Goal: Task Accomplishment & Management: Complete application form

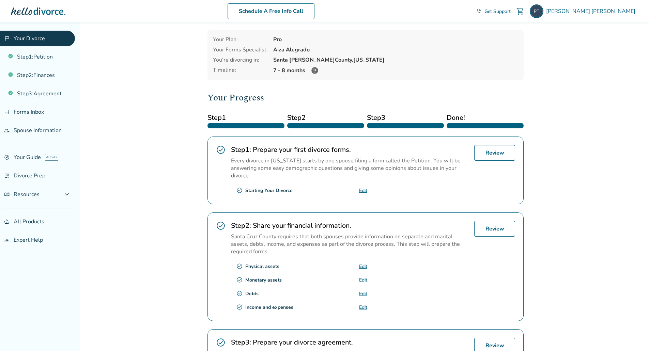
scroll to position [26, 0]
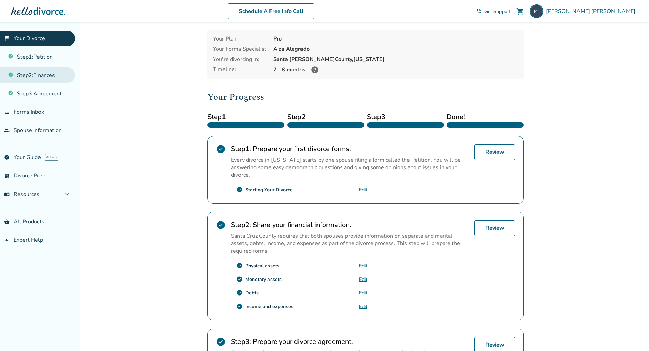
click at [52, 74] on link "Step 2 : Finances" at bounding box center [37, 75] width 75 height 16
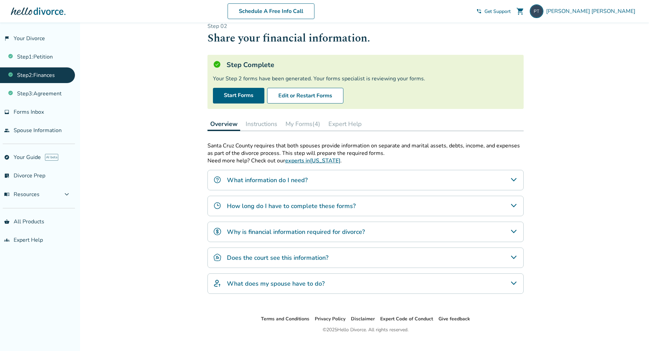
scroll to position [22, 0]
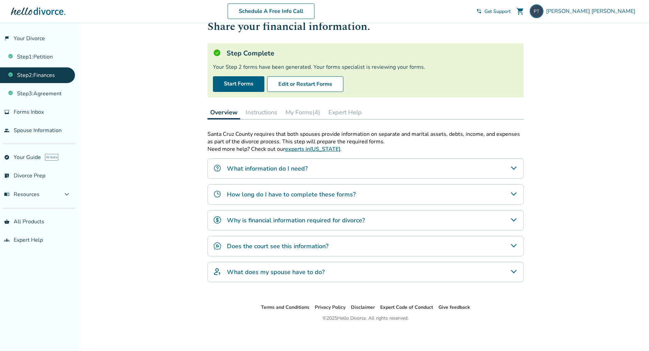
click at [307, 115] on button "My Forms (4)" at bounding box center [303, 113] width 40 height 14
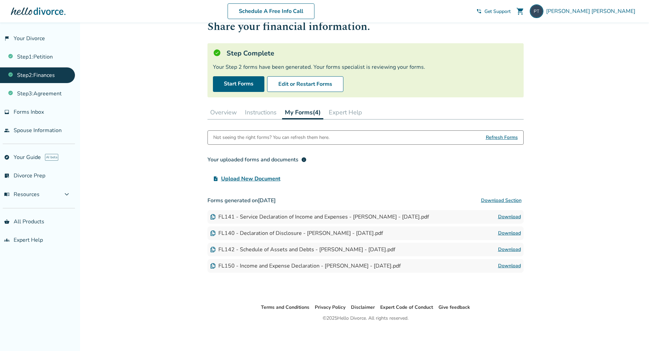
click at [269, 178] on span "Upload New Document" at bounding box center [250, 179] width 59 height 8
click at [0, 0] on input "upload_file Upload New Document" at bounding box center [0, 0] width 0 height 0
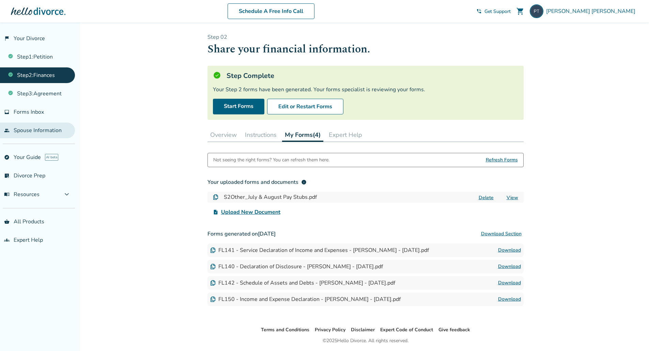
click at [43, 128] on link "people Spouse Information" at bounding box center [37, 131] width 75 height 16
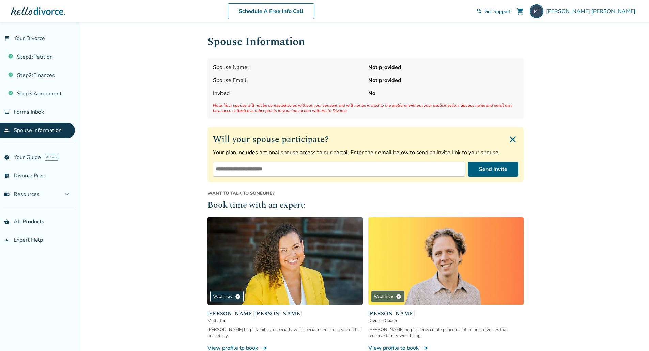
click at [323, 168] on input "email" at bounding box center [339, 169] width 252 height 15
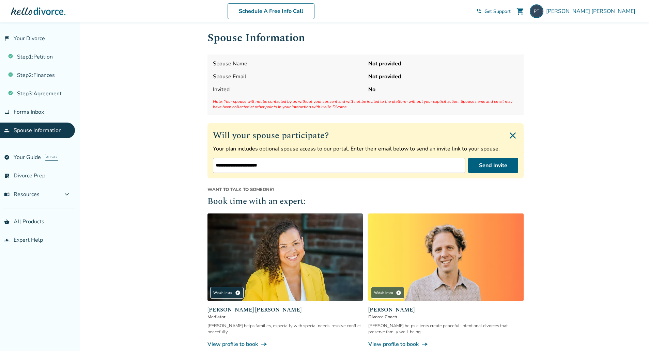
scroll to position [4, 0]
type input "**********"
click at [497, 164] on button "Send Invite" at bounding box center [493, 165] width 50 height 15
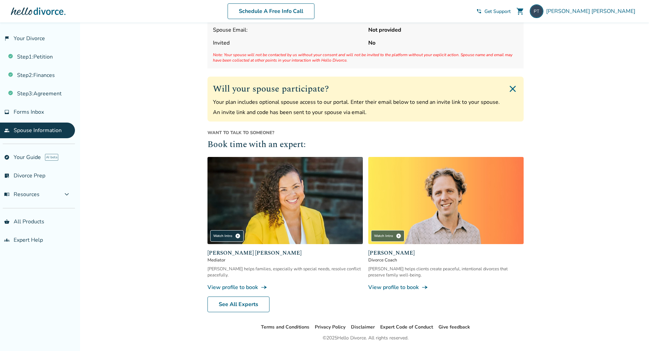
scroll to position [0, 0]
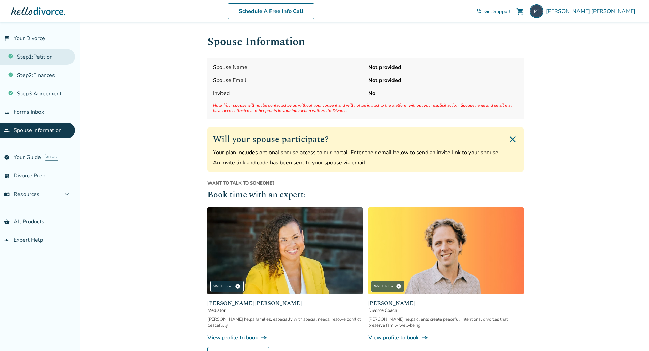
click at [47, 63] on link "Step 1 : Petition" at bounding box center [37, 57] width 75 height 16
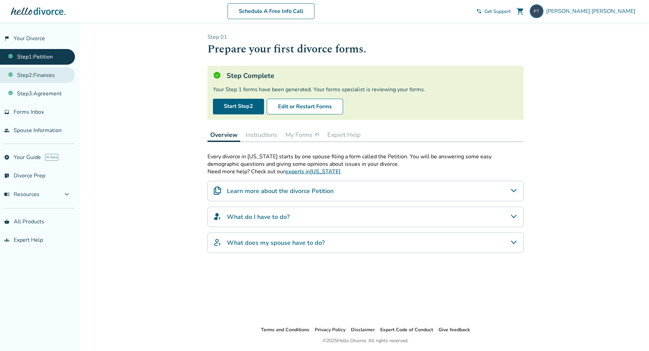
click at [47, 78] on link "Step 2 : Finances" at bounding box center [37, 75] width 75 height 16
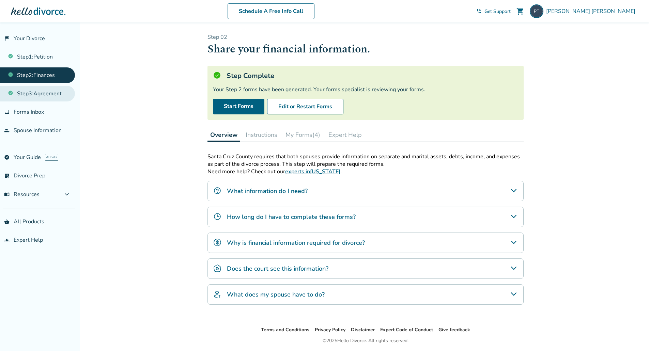
click at [59, 98] on link "Step 3 : Agreement" at bounding box center [37, 94] width 75 height 16
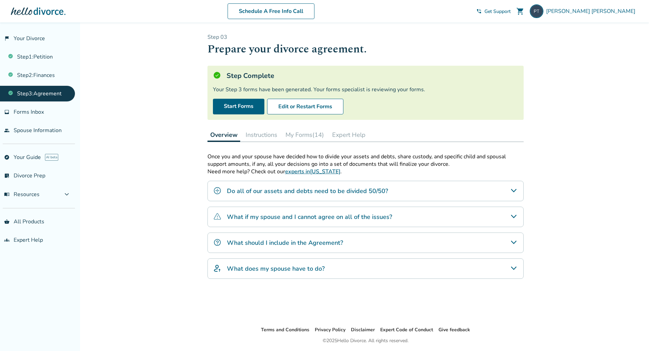
click at [265, 266] on h4 "What does my spouse have to do?" at bounding box center [276, 268] width 98 height 9
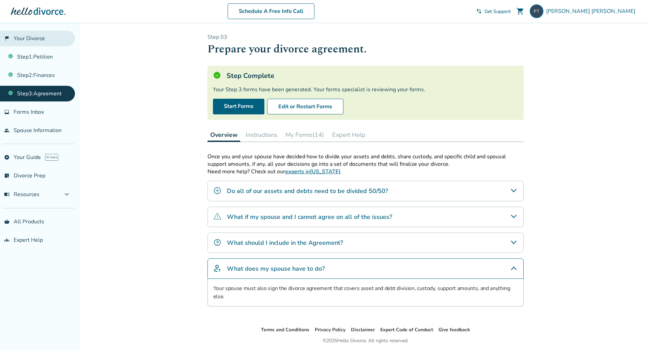
click at [49, 38] on link "flag_2 Your Divorce" at bounding box center [37, 39] width 75 height 16
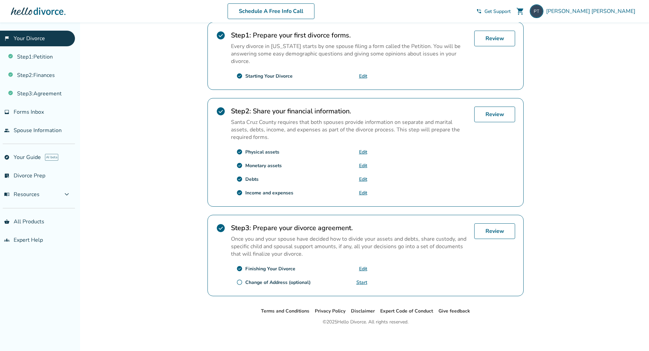
scroll to position [141, 0]
click at [363, 175] on link "Edit" at bounding box center [363, 178] width 8 height 6
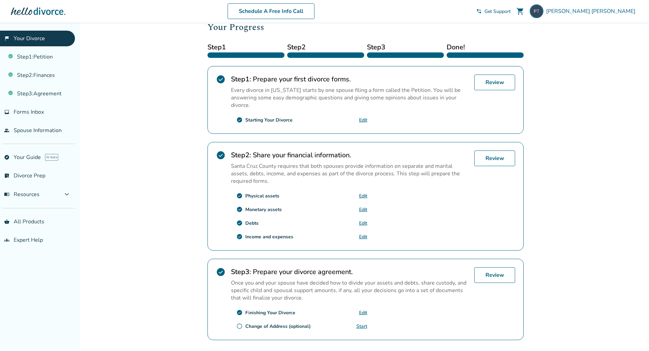
scroll to position [95, 0]
click at [44, 78] on link "Step 2 : Finances" at bounding box center [37, 75] width 75 height 16
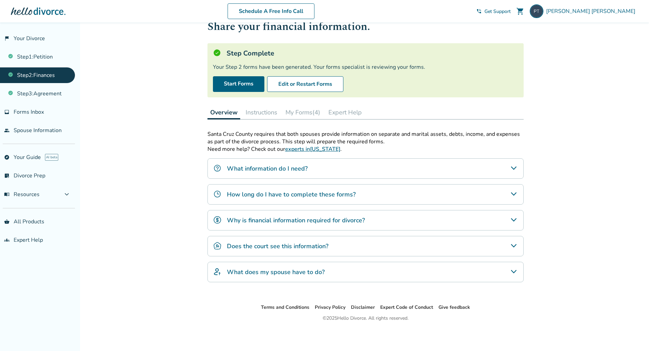
click at [311, 110] on button "My Forms (4)" at bounding box center [303, 113] width 40 height 14
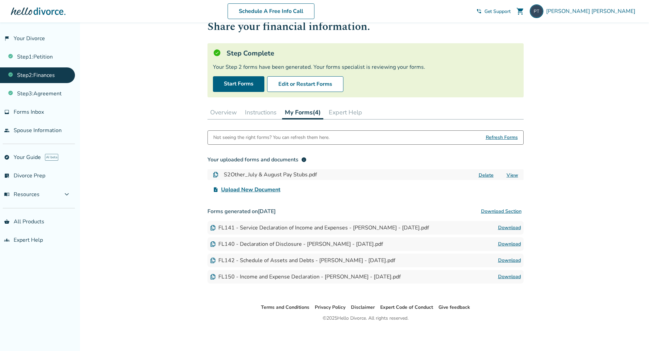
click at [365, 259] on div "FL142 - Schedule of Assets and Debts - Parker H Twomey - 2025-06-14.pdf" at bounding box center [302, 260] width 185 height 7
click at [212, 260] on img at bounding box center [212, 260] width 5 height 5
click at [503, 258] on link "Download" at bounding box center [509, 260] width 23 height 8
click at [297, 114] on button "My Forms (4)" at bounding box center [302, 113] width 41 height 14
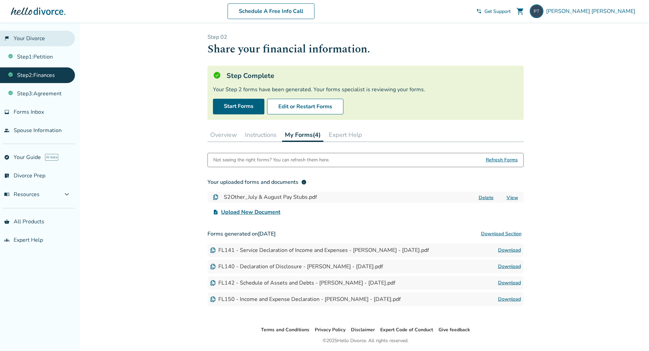
click at [41, 42] on link "flag_2 Your Divorce" at bounding box center [37, 39] width 75 height 16
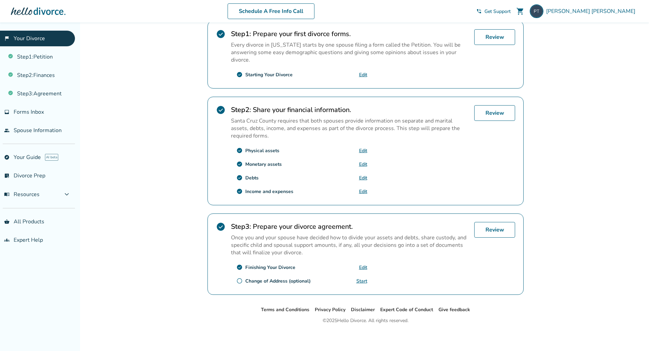
scroll to position [105, 0]
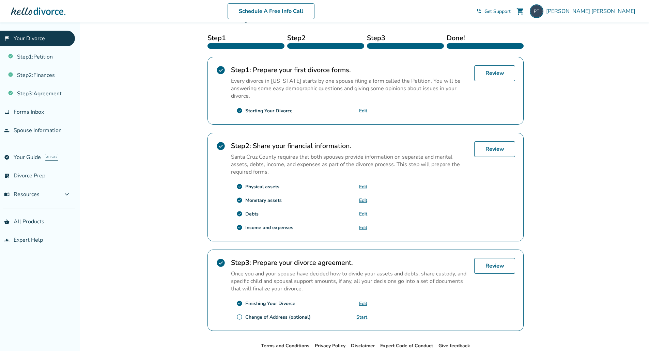
click at [361, 211] on link "Edit" at bounding box center [363, 214] width 8 height 6
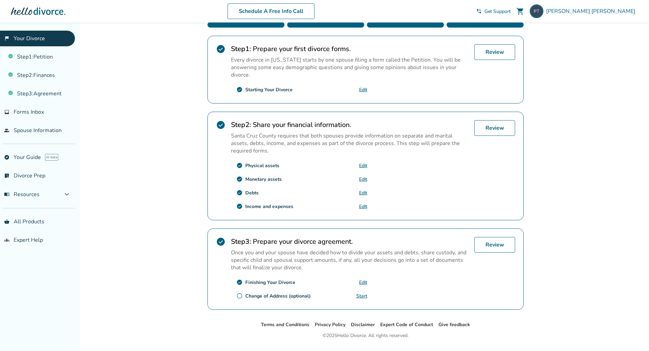
scroll to position [126, 0]
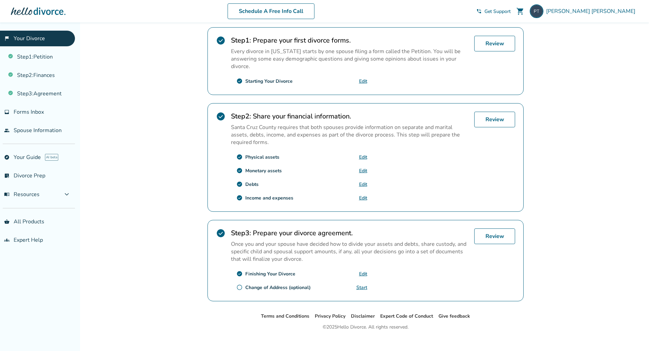
scroll to position [139, 0]
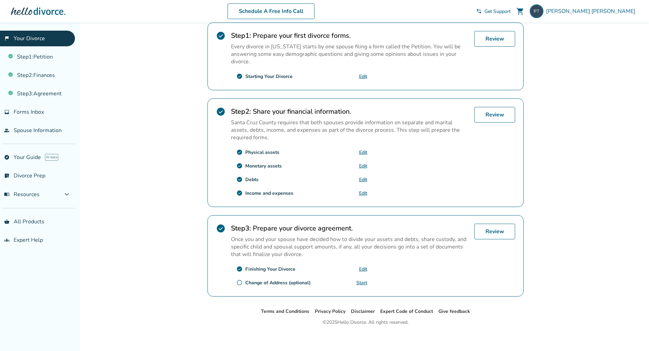
click at [359, 281] on link "Start" at bounding box center [361, 283] width 11 height 6
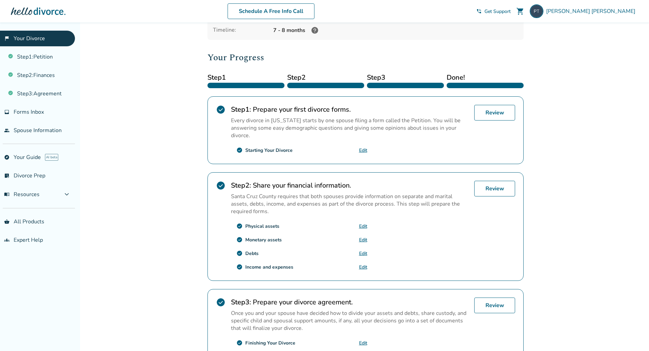
scroll to position [64, 0]
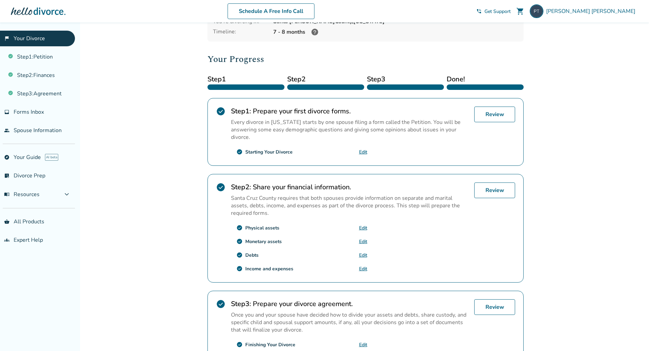
click at [56, 38] on link "flag_2 Your Divorce" at bounding box center [37, 39] width 75 height 16
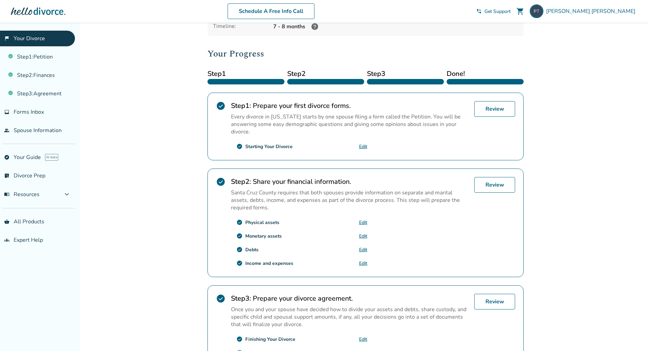
scroll to position [69, 0]
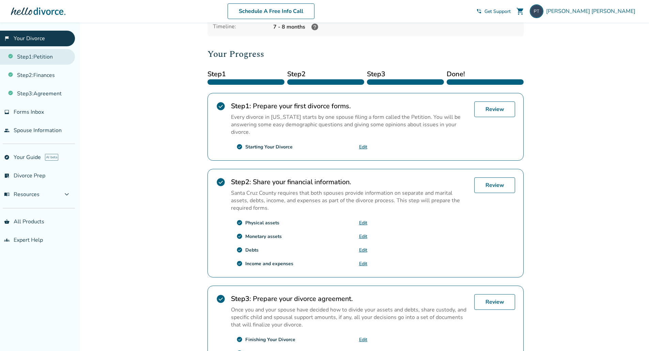
click at [51, 60] on link "Step 1 : Petition" at bounding box center [37, 57] width 75 height 16
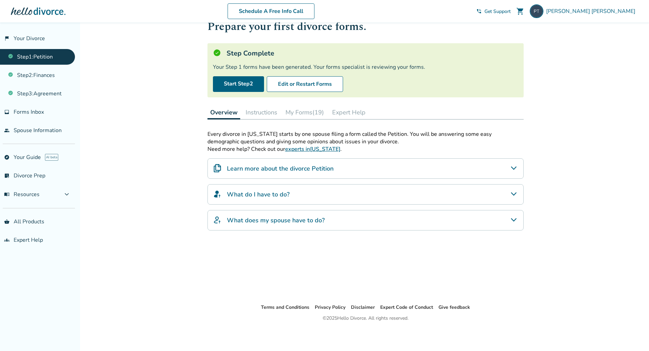
click at [315, 116] on button "My Forms (19)" at bounding box center [305, 113] width 44 height 14
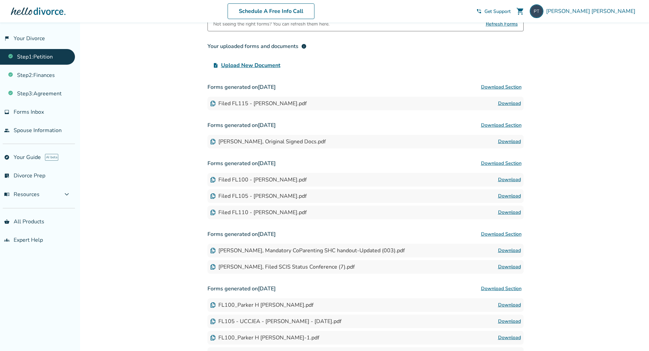
scroll to position [136, 0]
click at [503, 179] on link "Download" at bounding box center [509, 179] width 23 height 8
